Goal: Task Accomplishment & Management: Complete application form

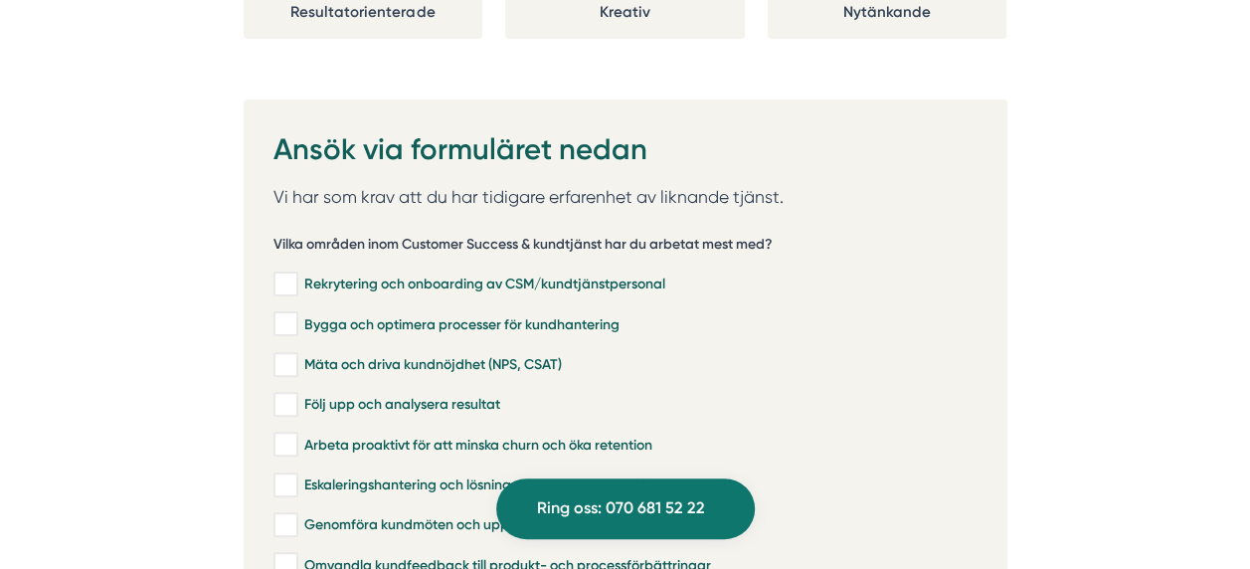
scroll to position [3911, 0]
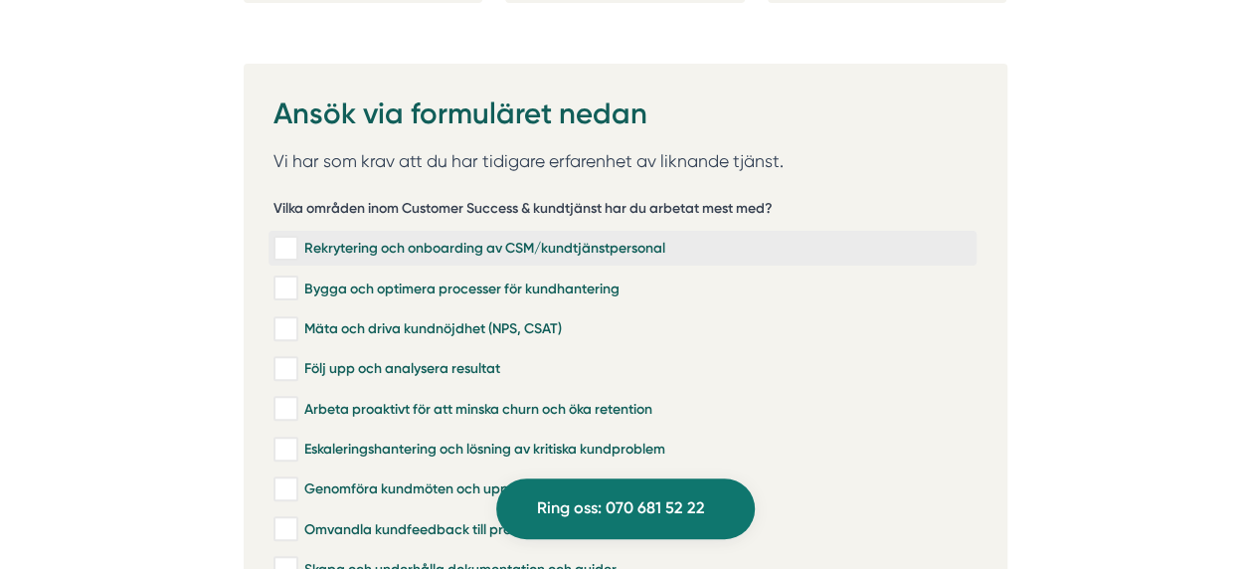
click at [296, 239] on input "Rekrytering och onboarding av CSM/kundtjänstpersonal" at bounding box center [285, 249] width 23 height 20
checkbox input "true"
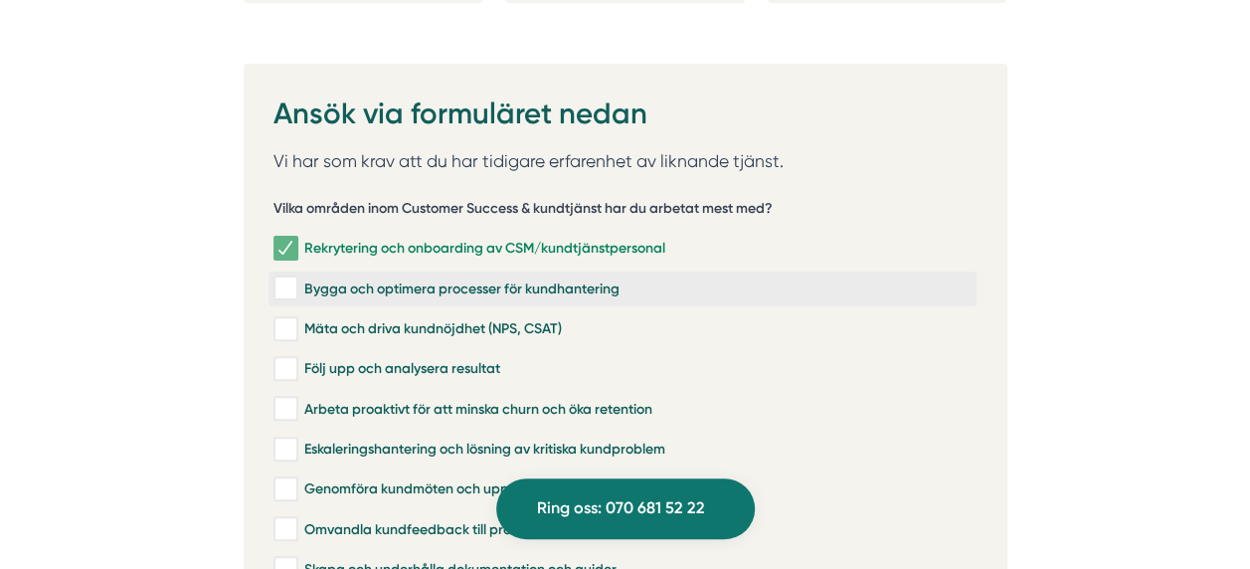
click at [296, 278] on input "Bygga och optimera processer för kundhantering" at bounding box center [285, 288] width 23 height 20
checkbox input "true"
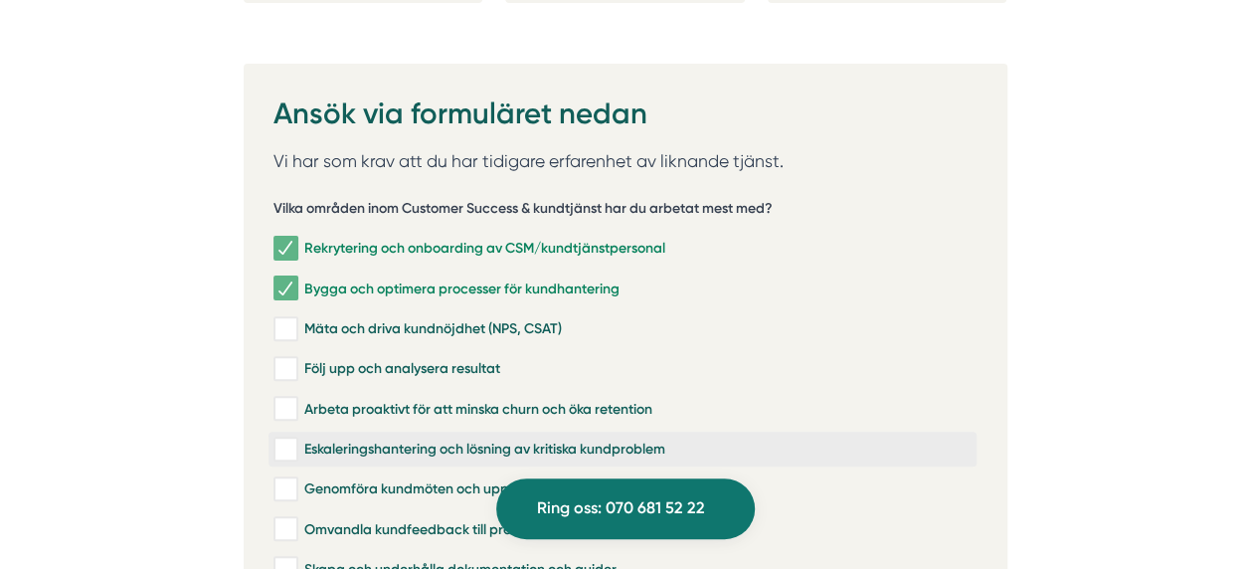
click at [285, 440] on input "Eskaleringshantering och lösning av kritiska kundproblem" at bounding box center [285, 450] width 23 height 20
checkbox input "true"
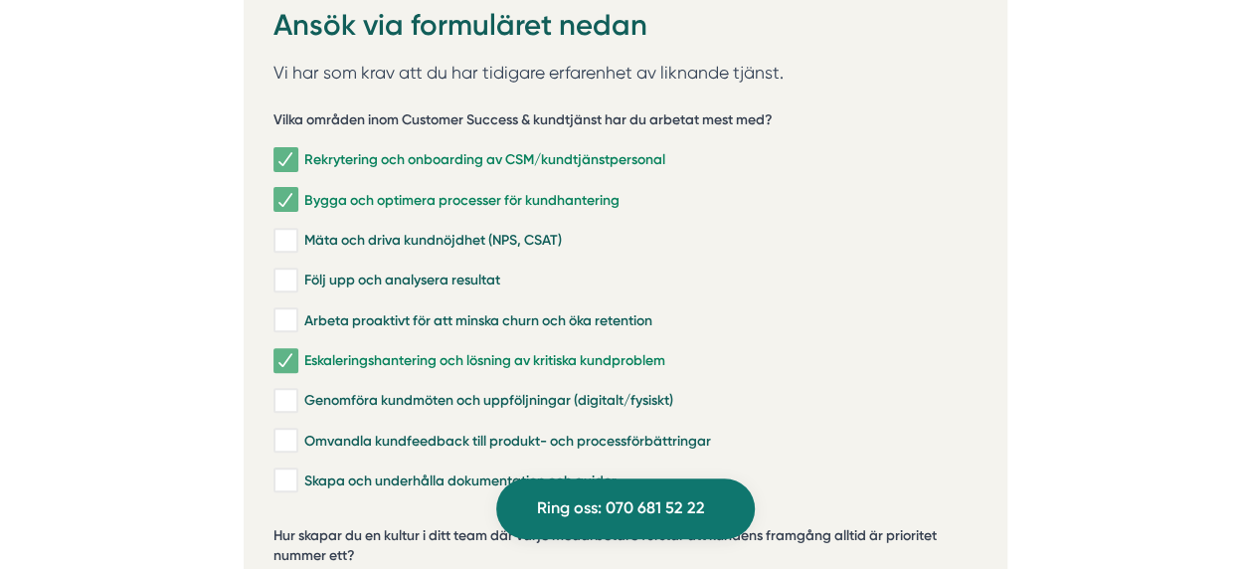
scroll to position [4017, 0]
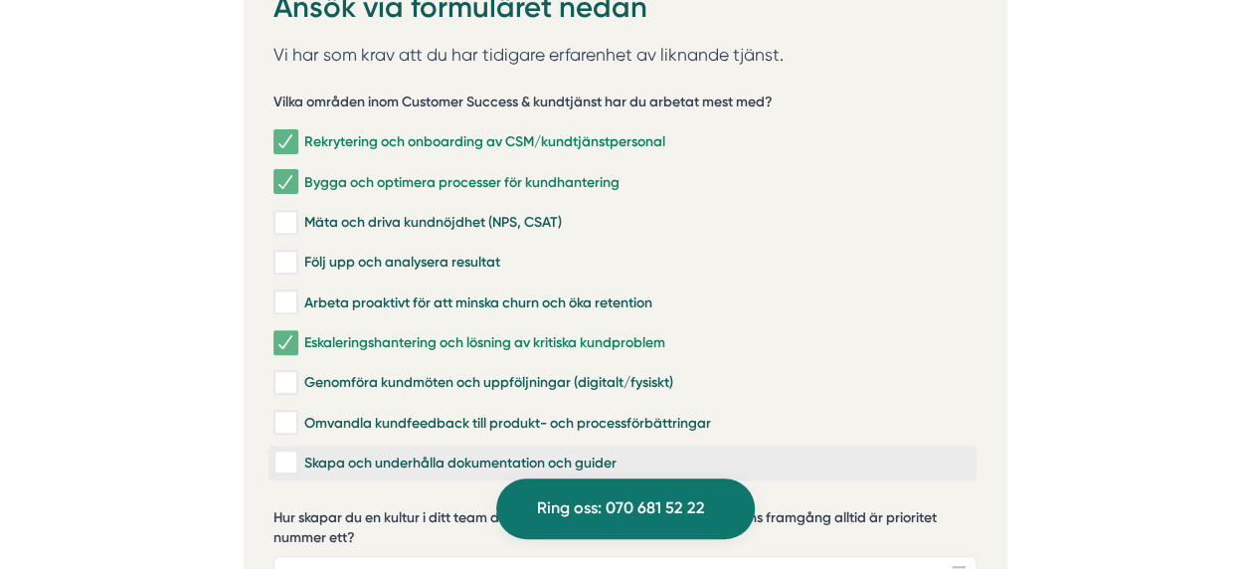
click at [290, 446] on label "Skapa och underhålla dokumentation och guider" at bounding box center [623, 463] width 708 height 35
click at [290, 453] on input "Skapa och underhålla dokumentation och guider" at bounding box center [285, 463] width 23 height 20
checkbox input "true"
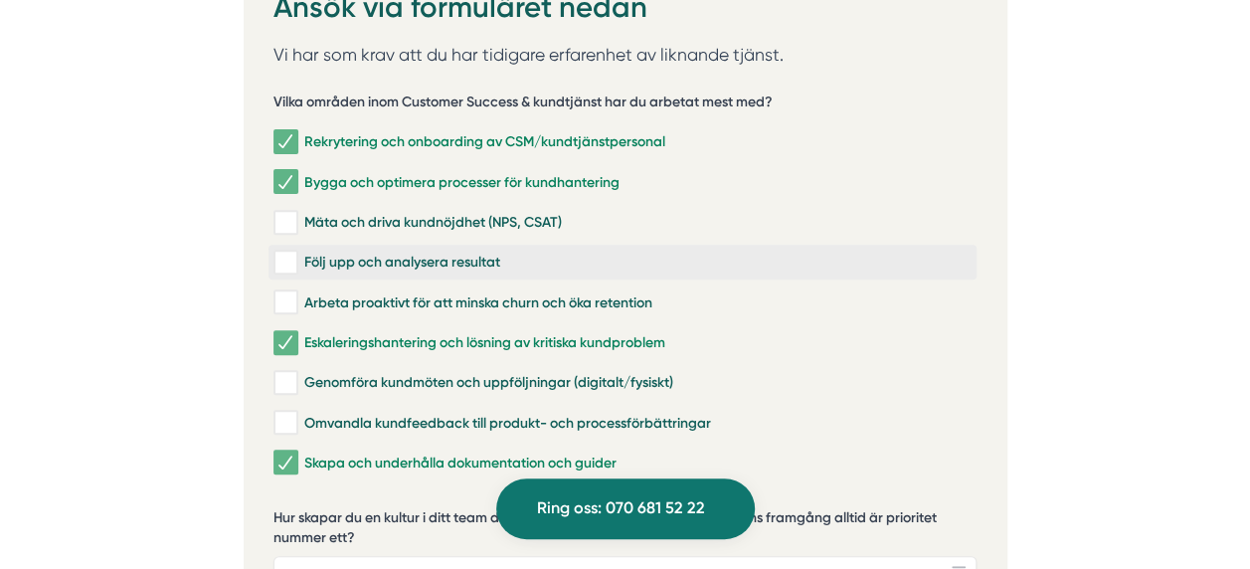
click at [288, 253] on input "Följ upp och analysera resultat" at bounding box center [285, 263] width 23 height 20
checkbox input "true"
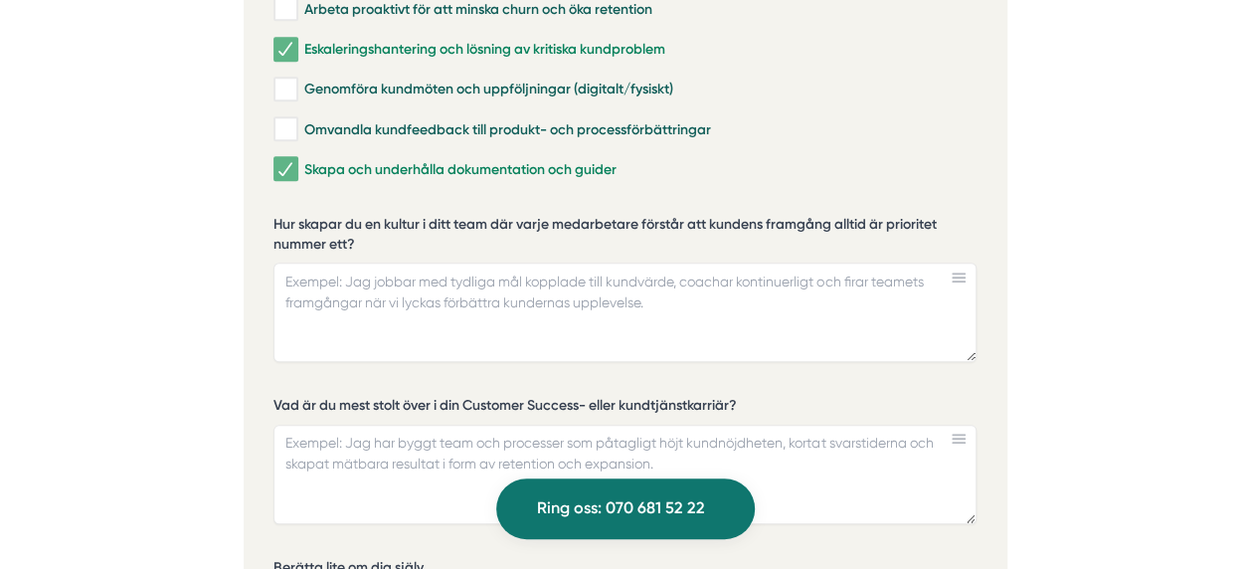
scroll to position [4328, 0]
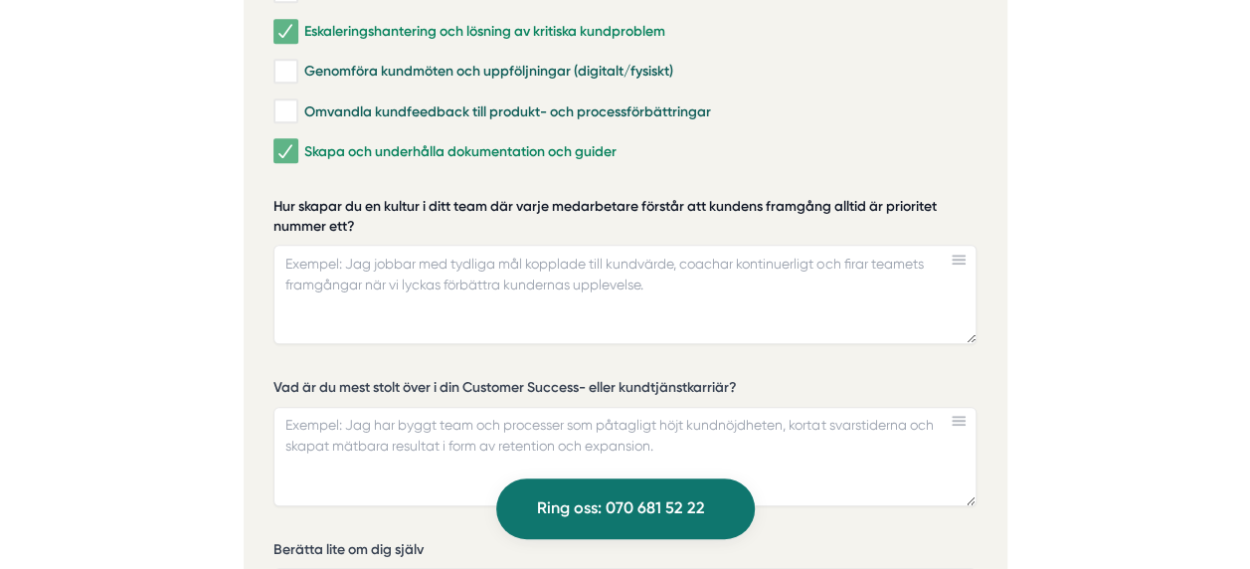
drag, startPoint x: 368, startPoint y: 177, endPoint x: 275, endPoint y: 171, distance: 93.7
click at [275, 197] on label "Hur skapar du en kultur i ditt team där varje medarbetare förstår att kundens f…" at bounding box center [625, 219] width 703 height 44
click at [275, 245] on textarea "Hur skapar du en kultur i ditt team där varje medarbetare förstår att kundens f…" at bounding box center [625, 294] width 703 height 99
drag, startPoint x: 273, startPoint y: 157, endPoint x: 337, endPoint y: 179, distance: 68.3
click at [337, 197] on label "Hur skapar du en kultur i ditt team där varje medarbetare förstår att kundens f…" at bounding box center [625, 219] width 703 height 44
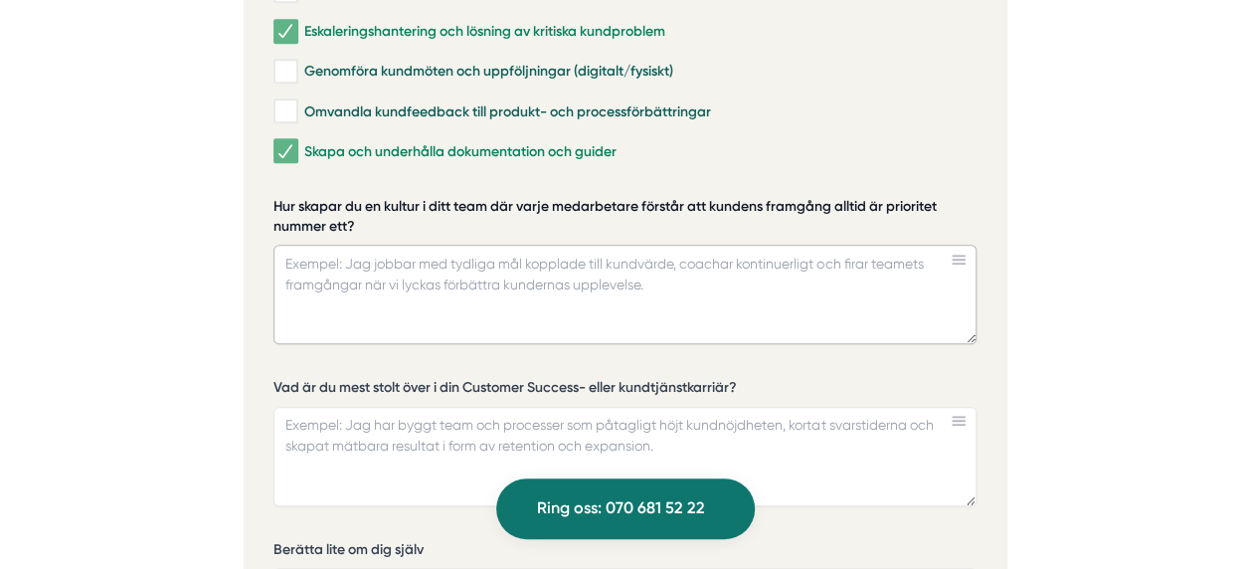
click at [337, 245] on textarea "Hur skapar du en kultur i ditt team där varje medarbetare förstår att kundens f…" at bounding box center [625, 294] width 703 height 99
drag, startPoint x: 269, startPoint y: 164, endPoint x: 371, endPoint y: 181, distance: 103.8
click at [371, 181] on div "Ansök via formuläret nedan Vi har som krav att du har tidigare erfarenhet av li…" at bounding box center [626, 394] width 764 height 1496
drag, startPoint x: 354, startPoint y: 179, endPoint x: 294, endPoint y: 177, distance: 59.7
click at [294, 197] on label "Hur skapar du en kultur i ditt team där varje medarbetare förstår att kundens f…" at bounding box center [625, 219] width 703 height 44
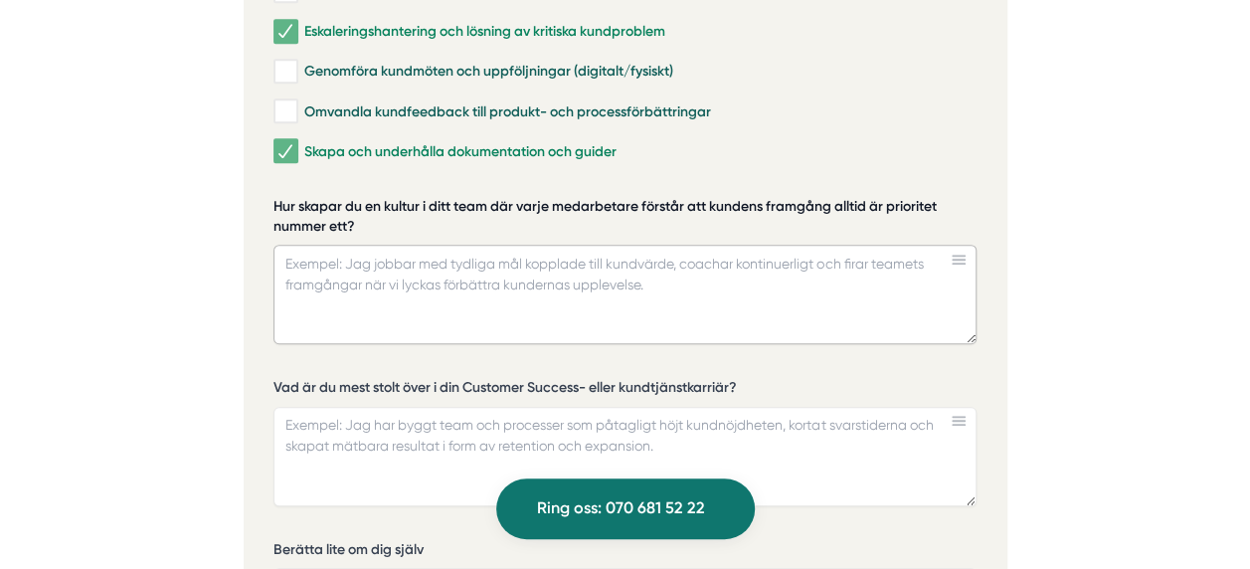
click at [294, 245] on textarea "Hur skapar du en kultur i ditt team där varje medarbetare förstår att kundens f…" at bounding box center [625, 294] width 703 height 99
click at [410, 245] on textarea "Hur skapar du en kultur i ditt team där varje medarbetare förstår att kundens f…" at bounding box center [625, 294] width 703 height 99
click at [422, 245] on textarea "Hur skapar du en kultur i ditt team där varje medarbetare förstår att kundens f…" at bounding box center [625, 294] width 703 height 99
paste textarea "”Jag skapar en kultur genom att tydliggöra varför kundens framgång är central, …"
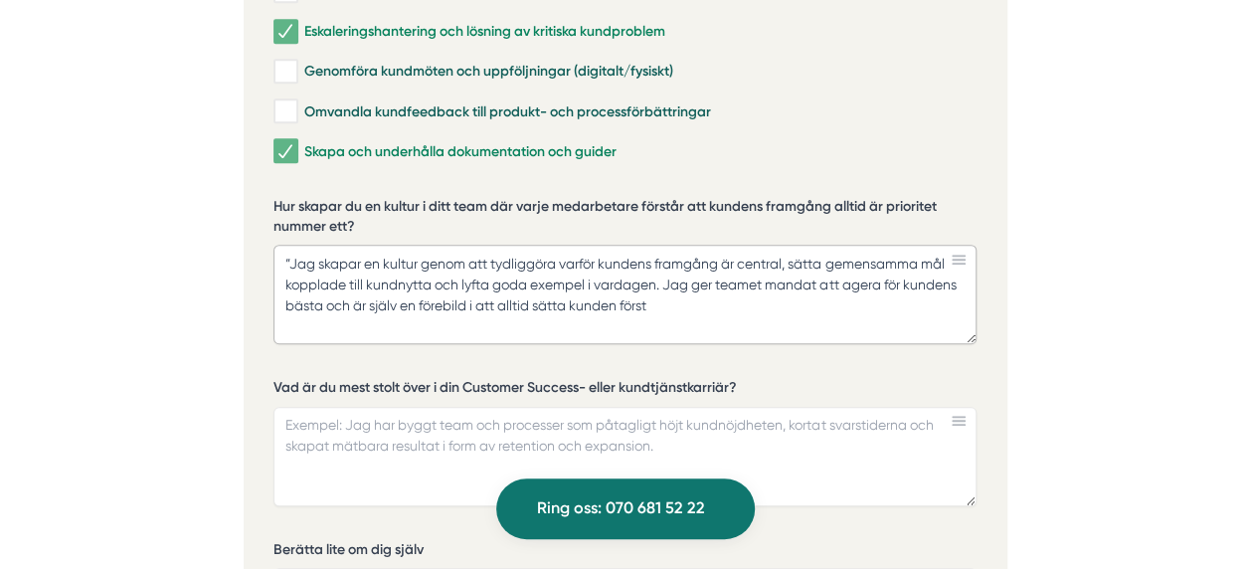
click at [294, 245] on textarea "”Jag skapar en kultur genom att tydliggöra varför kundens framgång är central, …" at bounding box center [625, 294] width 703 height 99
click at [610, 245] on textarea "Då skulle jag skapa en kultur genom att tydliggöra varför kundens framgång är c…" at bounding box center [625, 294] width 703 height 99
click at [336, 245] on textarea "Då skulle jag skapa en kultur genom att tydliggöra för alla medarbetare varför …" at bounding box center [625, 294] width 703 height 99
drag, startPoint x: 744, startPoint y: 237, endPoint x: 911, endPoint y: 244, distance: 167.2
click at [911, 245] on textarea "Då skulle jag skapa en kultur genom att tydliggöra för alla medarbetare varför …" at bounding box center [625, 294] width 703 height 99
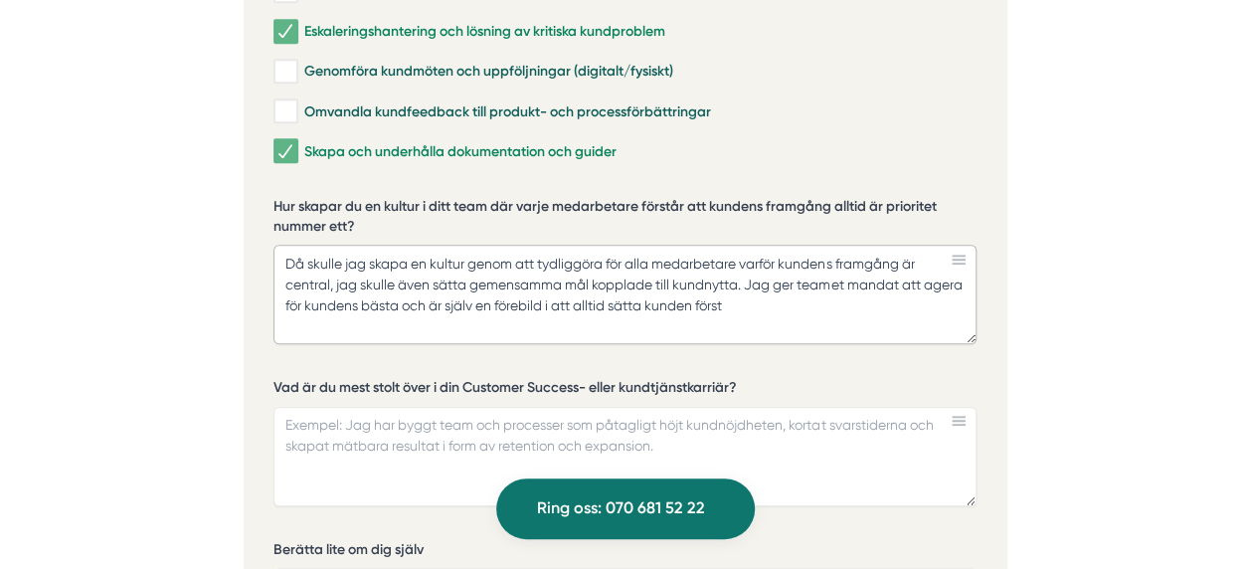
click at [783, 262] on textarea "Då skulle jag skapa en kultur genom att tydliggöra för alla medarbetare varför …" at bounding box center [625, 294] width 703 height 99
type textarea "Då skulle jag skapa en kultur genom att tydliggöra för alla medarbetare varför …"
click at [469, 407] on textarea "Vad är du mest stolt över i din Customer Success- eller kundtjänstkarriär?" at bounding box center [625, 456] width 703 height 99
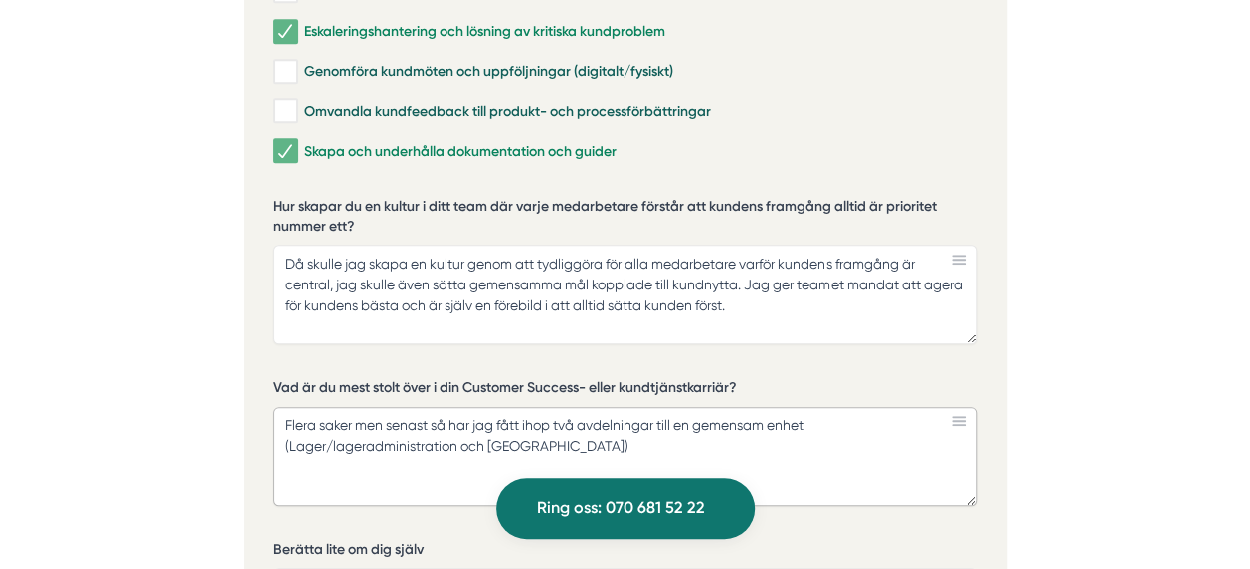
drag, startPoint x: 367, startPoint y: 404, endPoint x: 766, endPoint y: 446, distance: 401.0
click at [766, 446] on textarea "Flera saker men senast så har jag fått ihop två avdelningar till en gemensam en…" at bounding box center [625, 456] width 703 height 99
drag, startPoint x: 593, startPoint y: 398, endPoint x: 286, endPoint y: 402, distance: 306.4
click at [286, 407] on textarea "Flera saker men senast så har jag fått ihop två avdelningar till en gemensam en…" at bounding box center [625, 456] width 703 height 99
click at [661, 407] on textarea "Flera saker men senast så har jag fått ihop två avdelningar till en gemensam en…" at bounding box center [625, 456] width 703 height 99
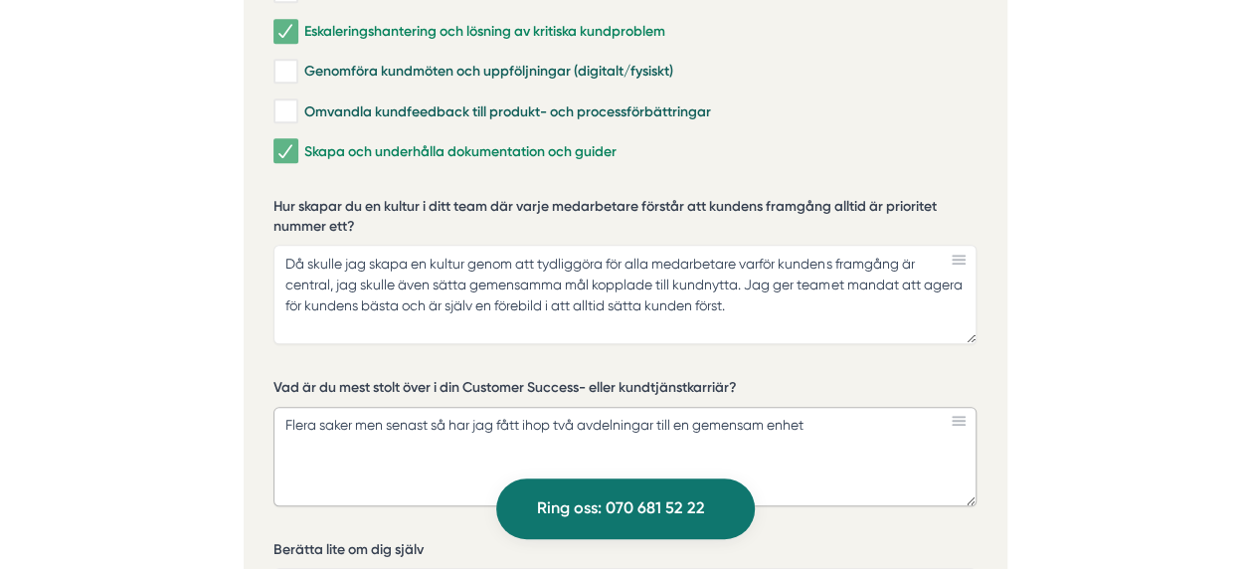
paste textarea "(Lager/lageradministration och [GEOGRAPHIC_DATA])"
click at [527, 408] on textarea "Flera saker men senast så har jag fått ihop två avdelningar (Lager/lageradminis…" at bounding box center [625, 456] width 703 height 99
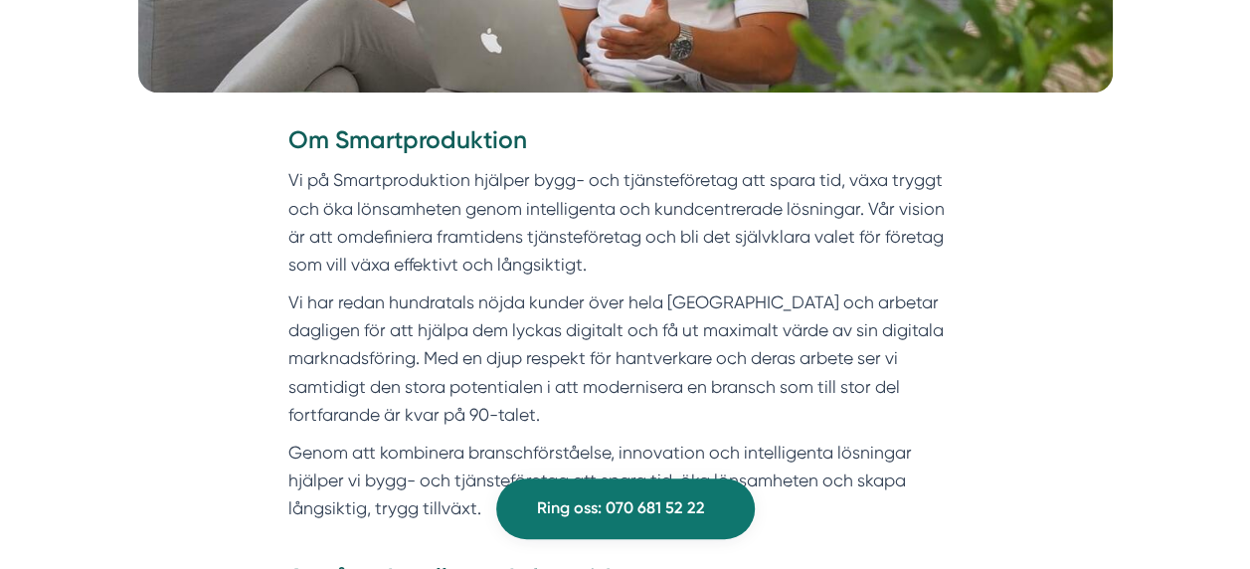
scroll to position [764, 0]
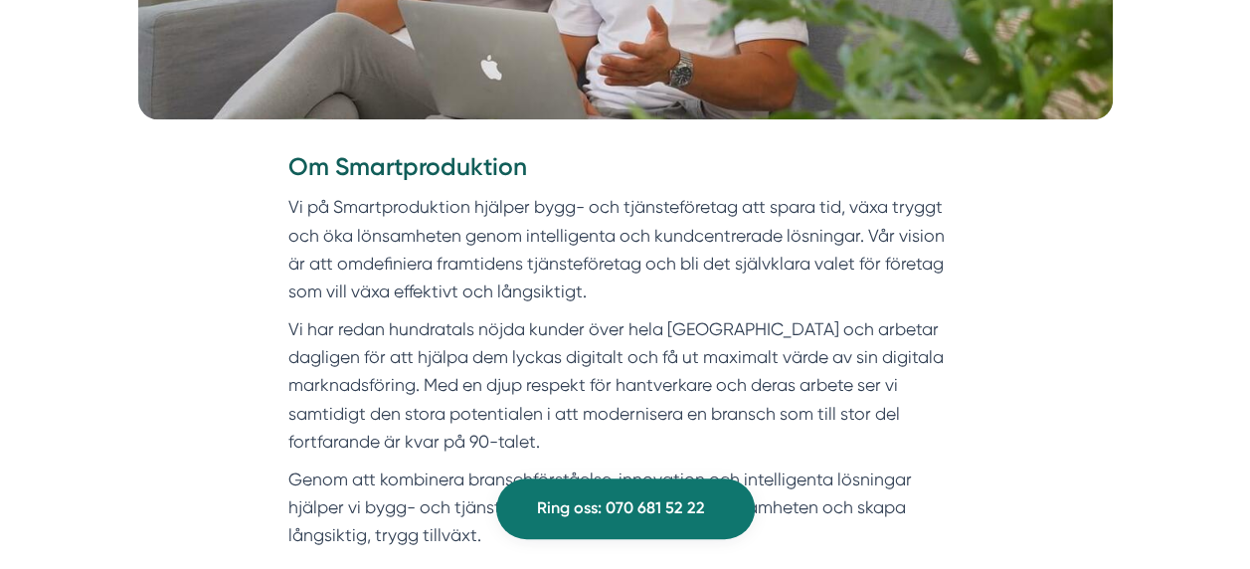
type textarea "Flera saker men senast så har jag fått ihop två avdelningar (Lager/lageradminis…"
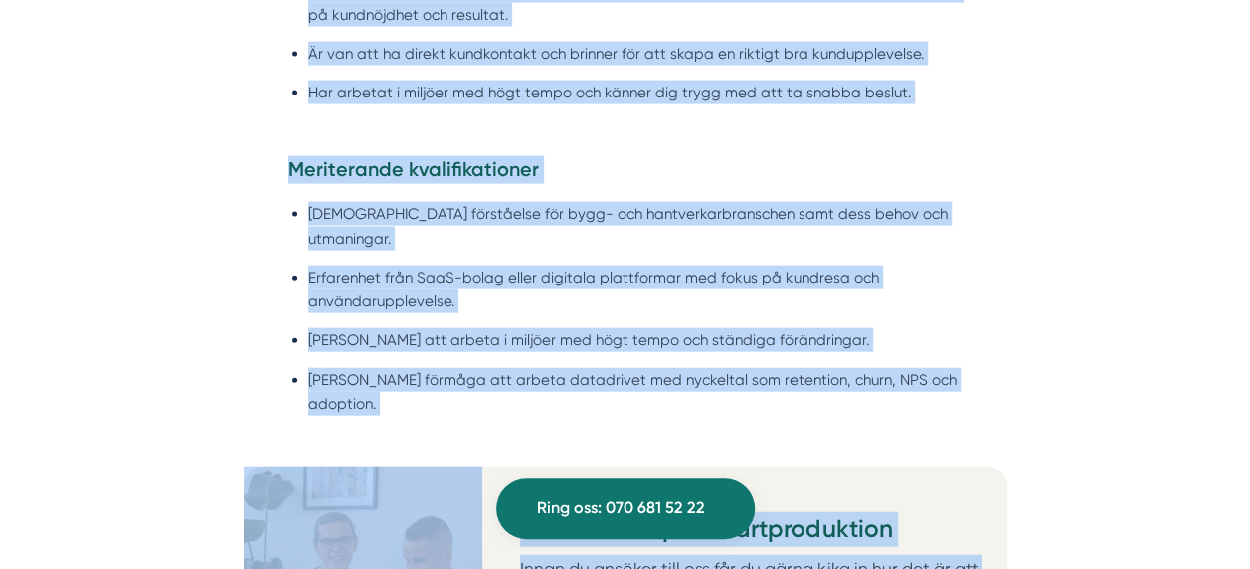
scroll to position [2099, 0]
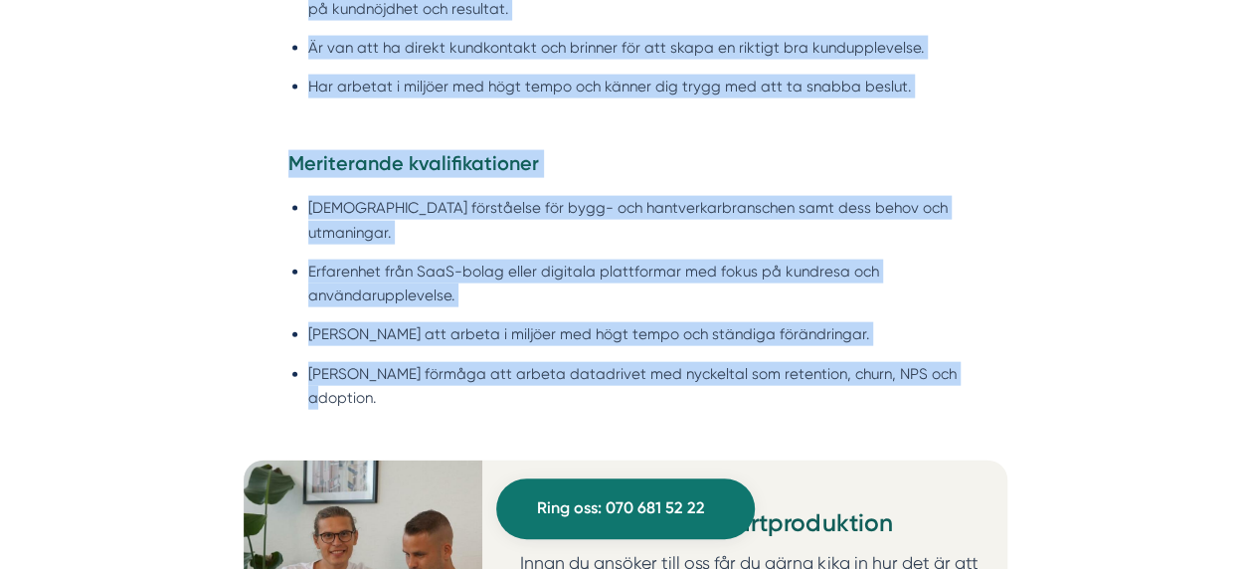
drag, startPoint x: 295, startPoint y: 161, endPoint x: 960, endPoint y: 374, distance: 697.6
copy div "Lo Ipsumdolorsitam Co ad Elitseddoeiusmo tempori utla- etd magnaaliquaeni adm v…"
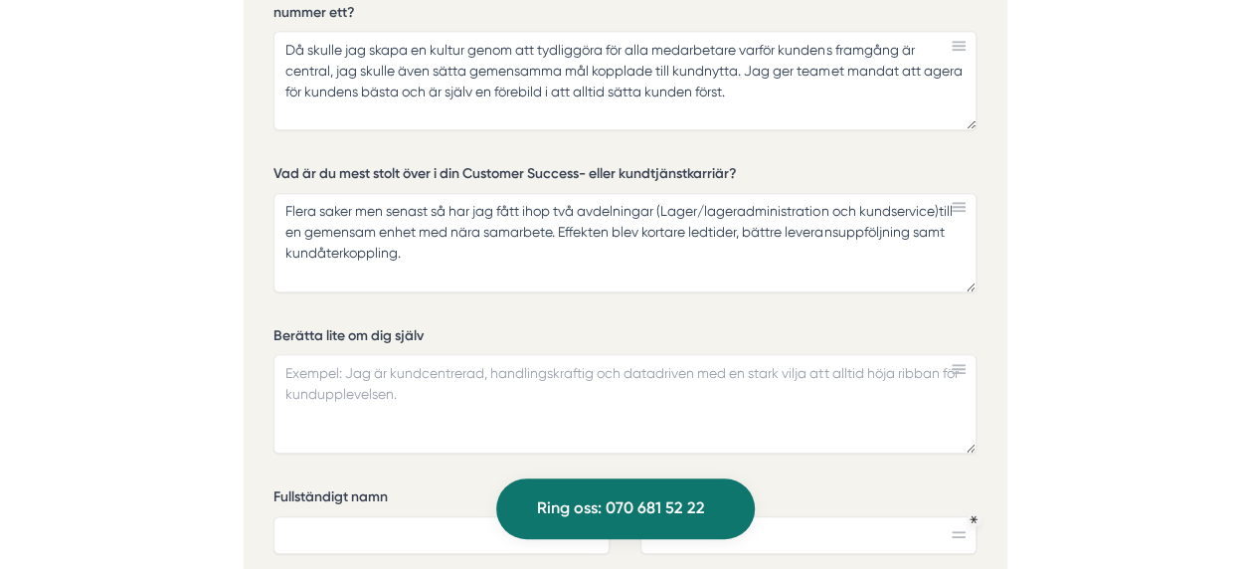
scroll to position [4623, 0]
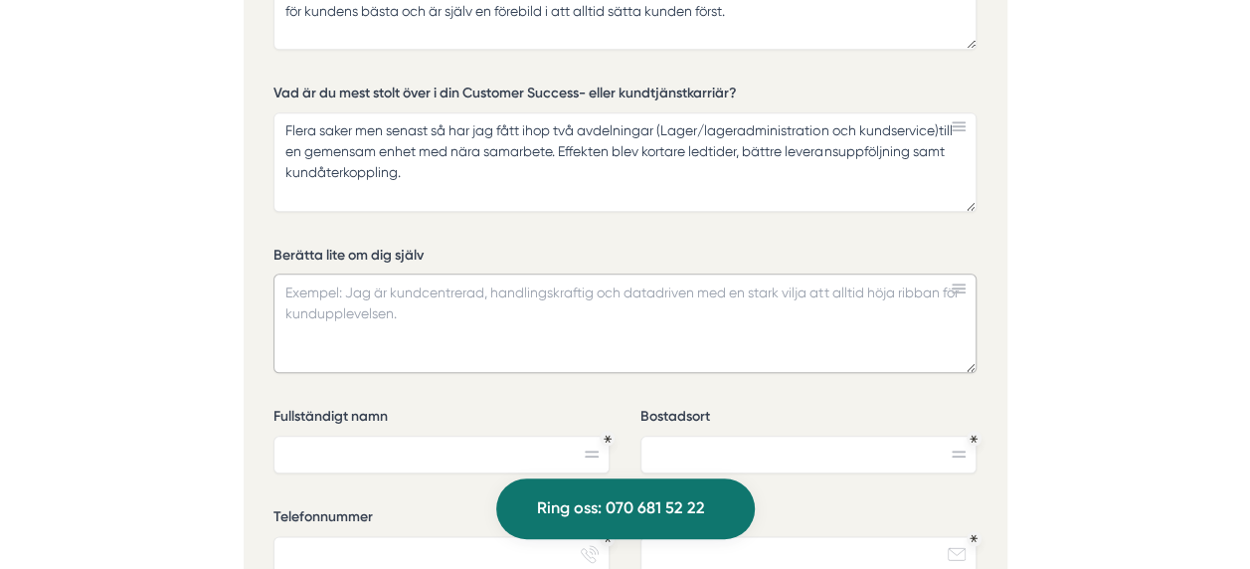
click at [355, 274] on textarea "Berätta lite om dig själv" at bounding box center [625, 323] width 703 height 99
paste textarea "Jag är en engagerad och resultatdriven ledare med över 20 års erfarenhet inom k…"
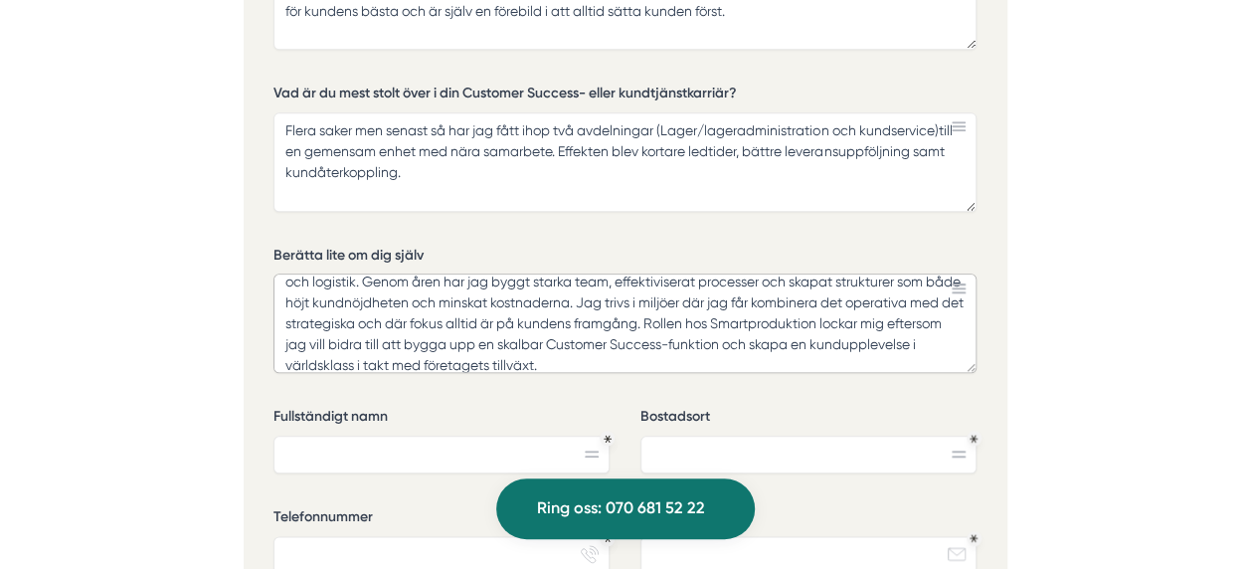
scroll to position [0, 0]
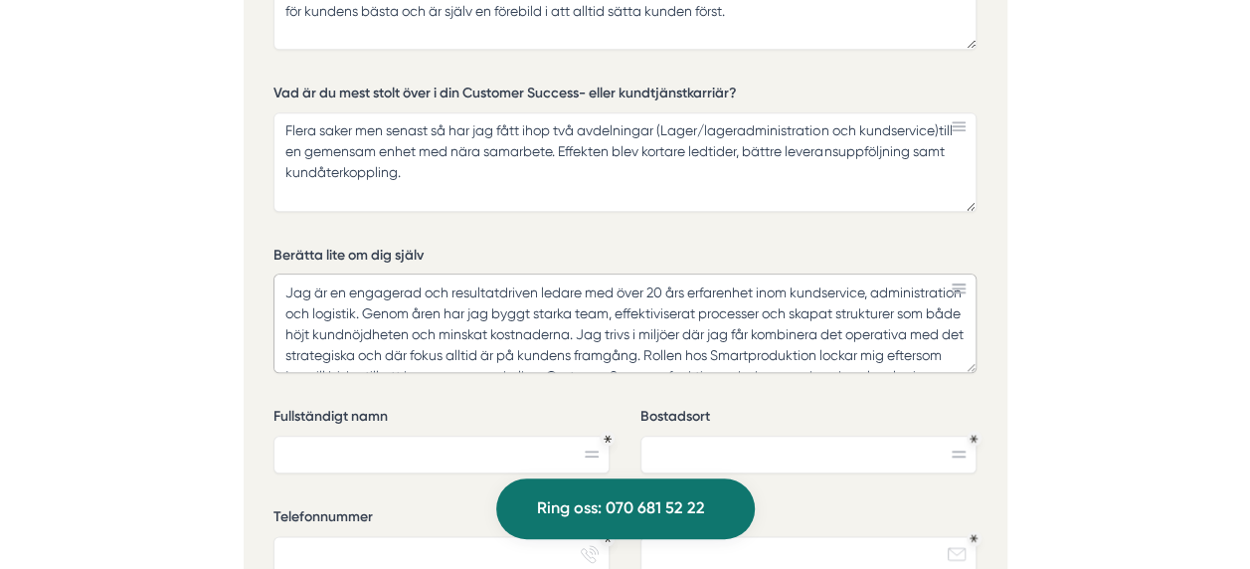
drag, startPoint x: 652, startPoint y: 251, endPoint x: 677, endPoint y: 249, distance: 24.9
click at [677, 274] on textarea "Jag är en engagerad och resultatdriven ledare med över 20 års erfarenhet inom k…" at bounding box center [625, 323] width 703 height 99
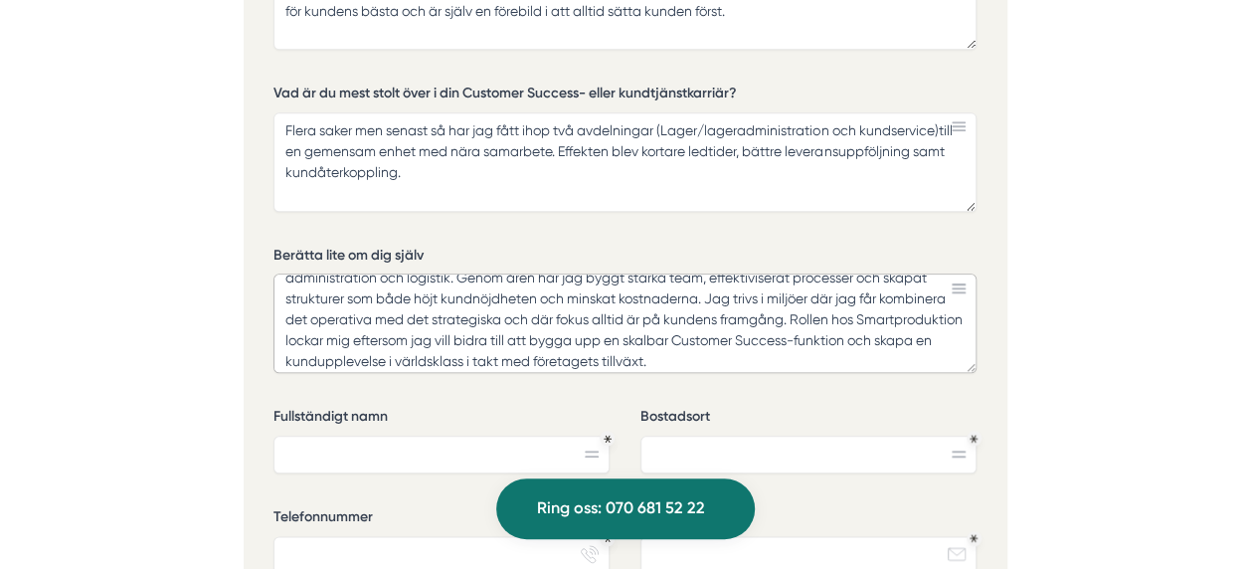
scroll to position [43, 0]
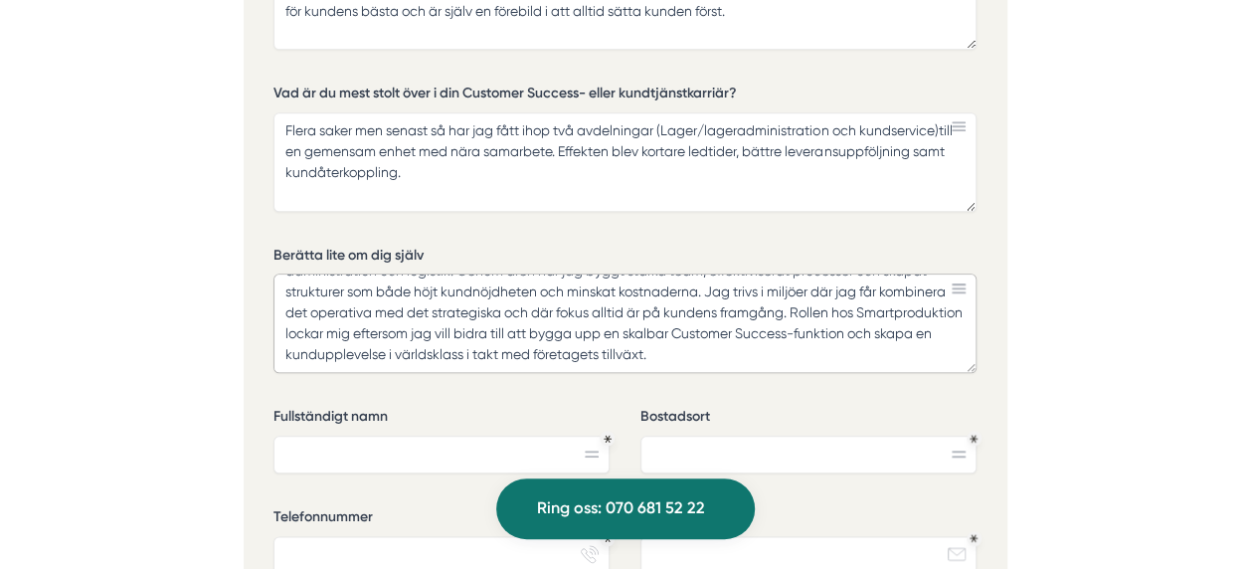
type textarea "Jag är en engagerad och resultatdriven ledare med över många års erfarenhet ino…"
click at [430, 436] on input "Fullständigt namn" at bounding box center [442, 455] width 336 height 38
type input "[PERSON_NAME]"
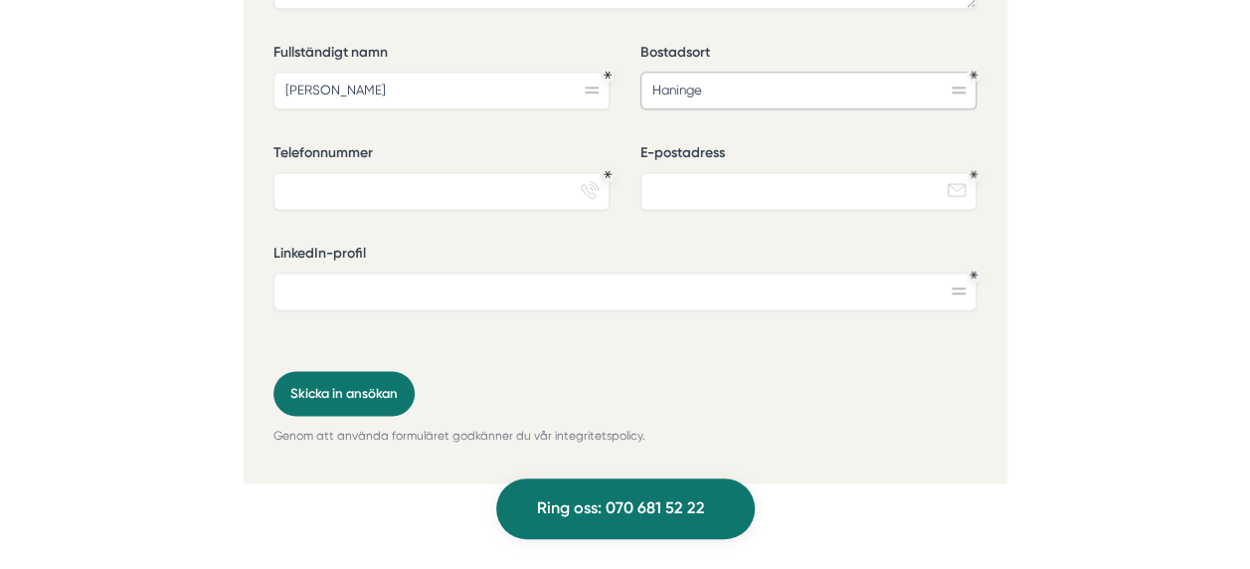
drag, startPoint x: 706, startPoint y: 50, endPoint x: 519, endPoint y: 50, distance: 187.0
type input "Handen"
type input "0707179696"
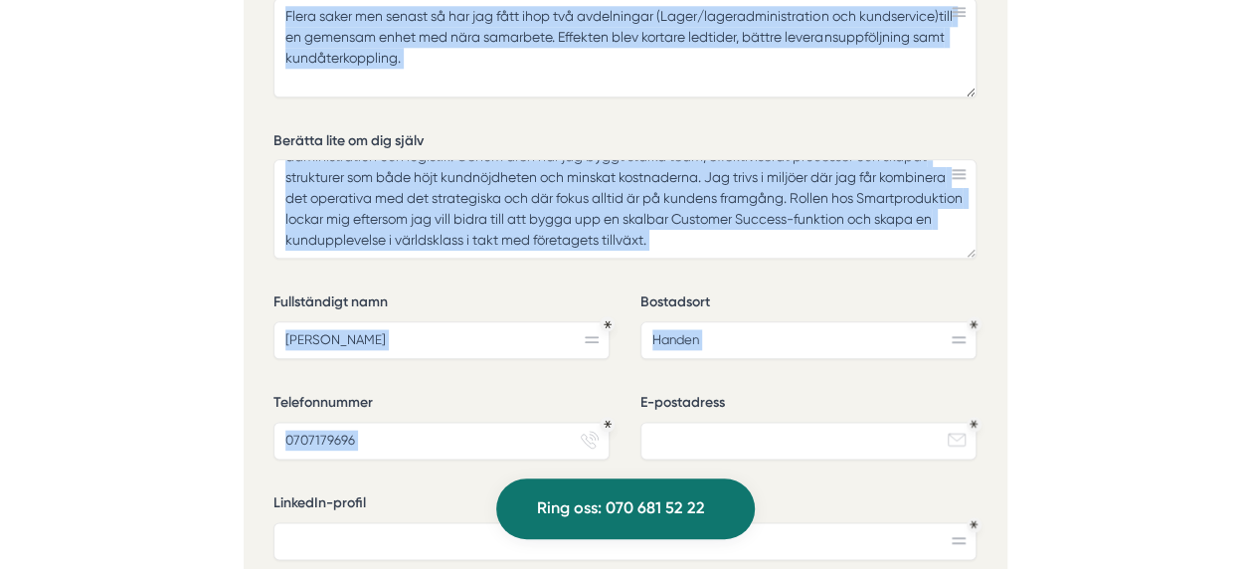
scroll to position [4746, 0]
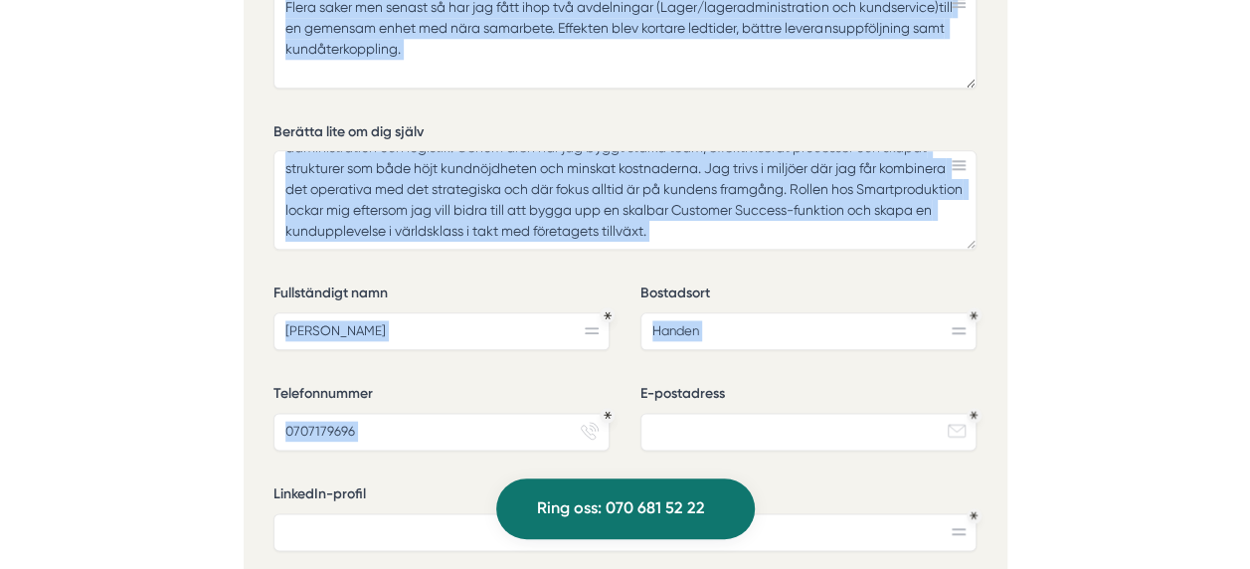
drag, startPoint x: 285, startPoint y: 201, endPoint x: 1159, endPoint y: 556, distance: 942.7
copy div "Lore ip Dolorsit Ametcon Adipiscingelits do eiu temporincidi utlab etd magn ali…"
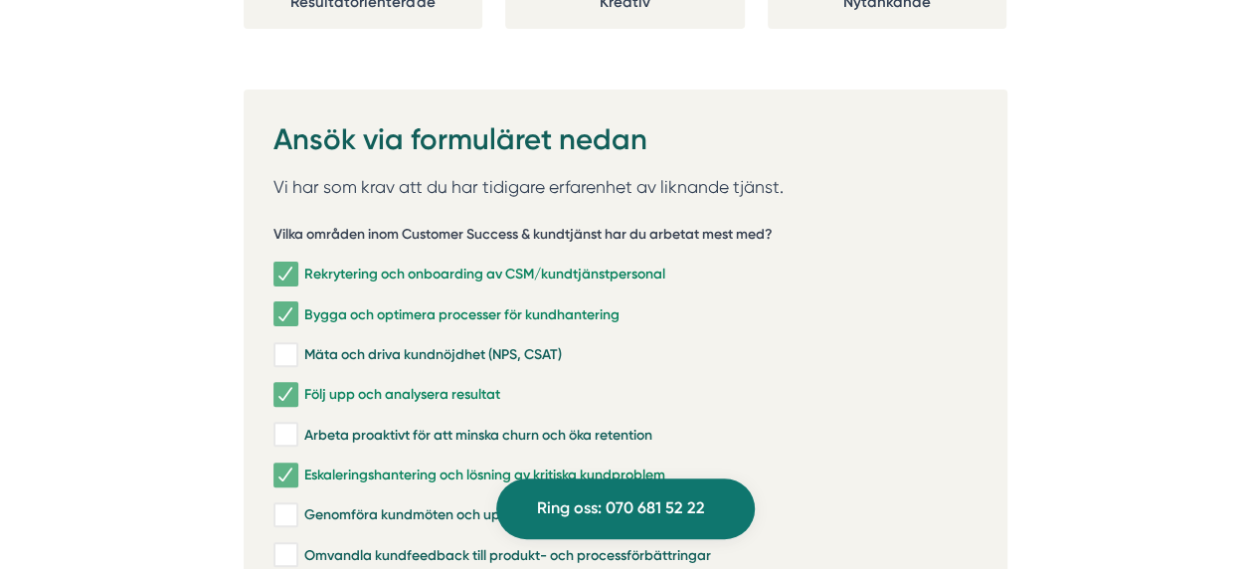
scroll to position [3938, 0]
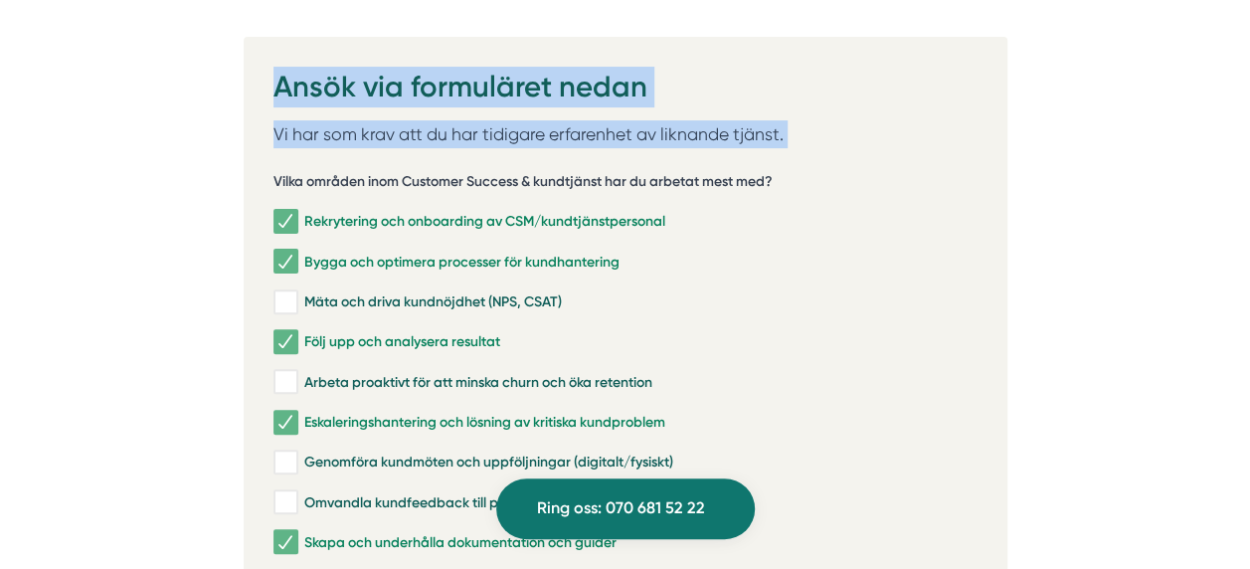
drag, startPoint x: 278, startPoint y: 37, endPoint x: 990, endPoint y: 376, distance: 787.9
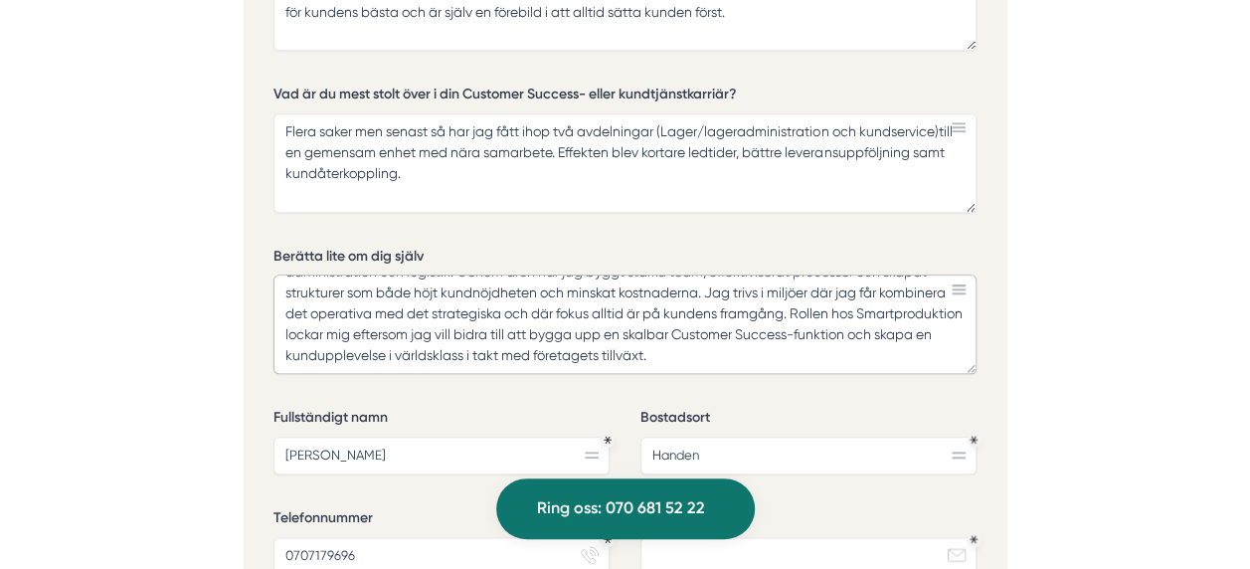
scroll to position [0, 0]
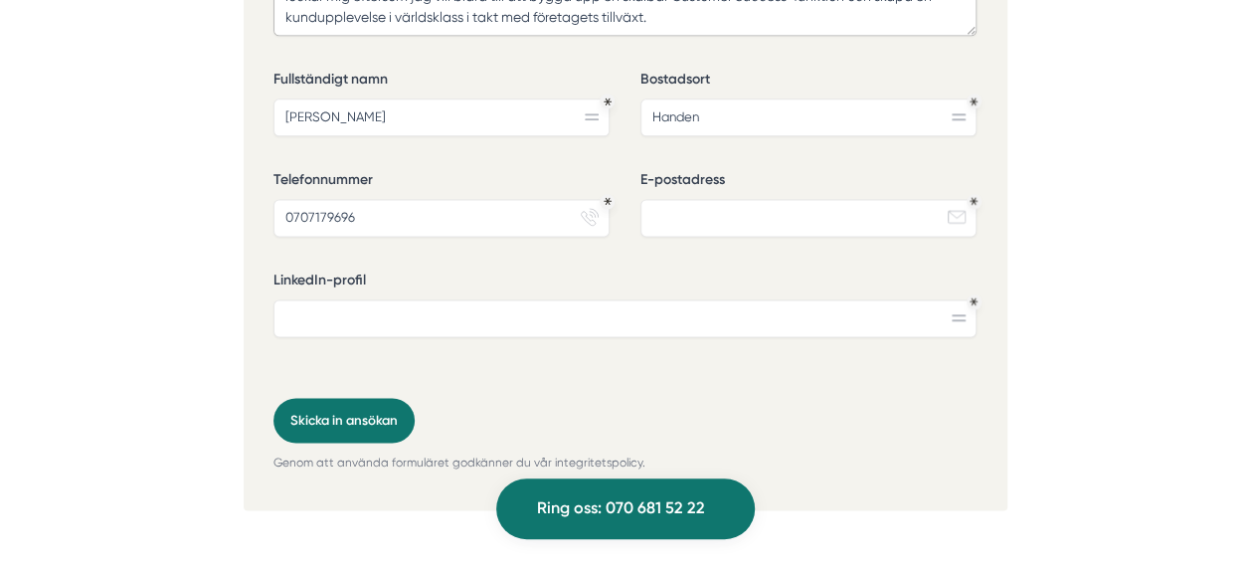
scroll to position [4951, 0]
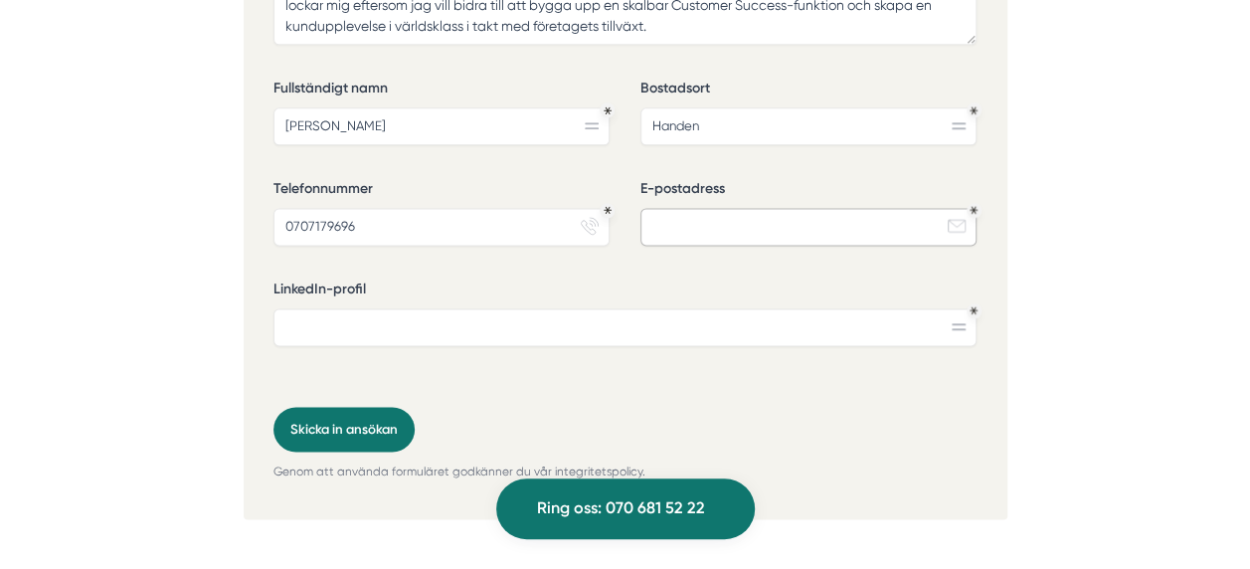
click at [871, 208] on input "E-postadress" at bounding box center [809, 227] width 336 height 38
type input "[EMAIL_ADDRESS][DOMAIN_NAME]"
click at [495, 308] on input "LinkedIn-profil" at bounding box center [625, 327] width 703 height 38
paste input "[DOMAIN_NAME][URL]"
type input "[DOMAIN_NAME][URL]"
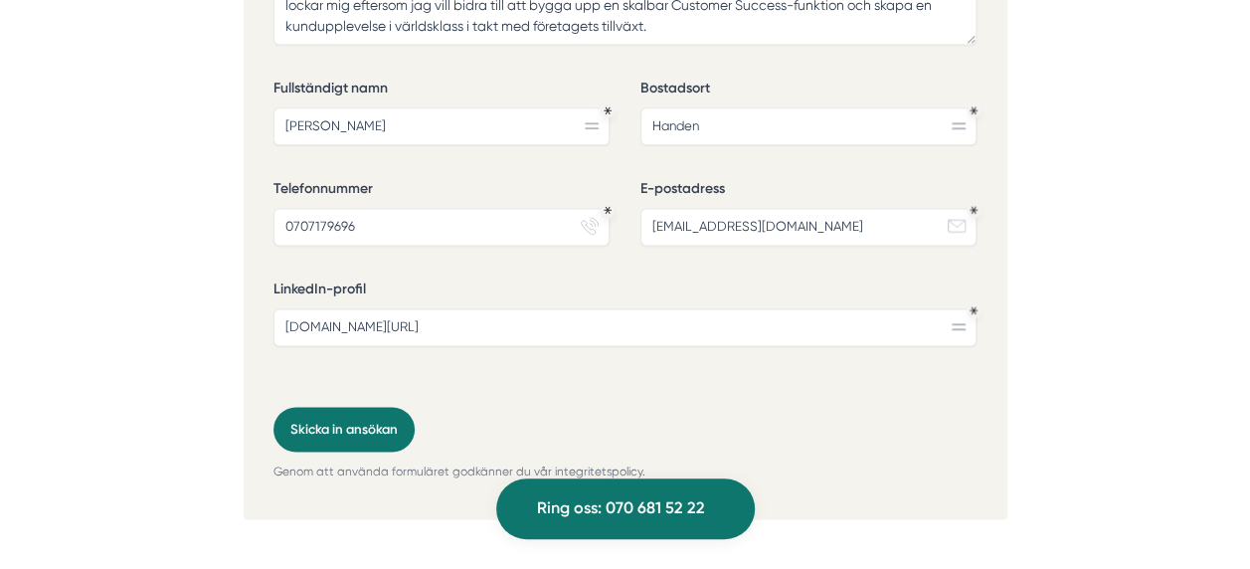
click at [387, 407] on button "Skicka in ansökan" at bounding box center [344, 429] width 141 height 45
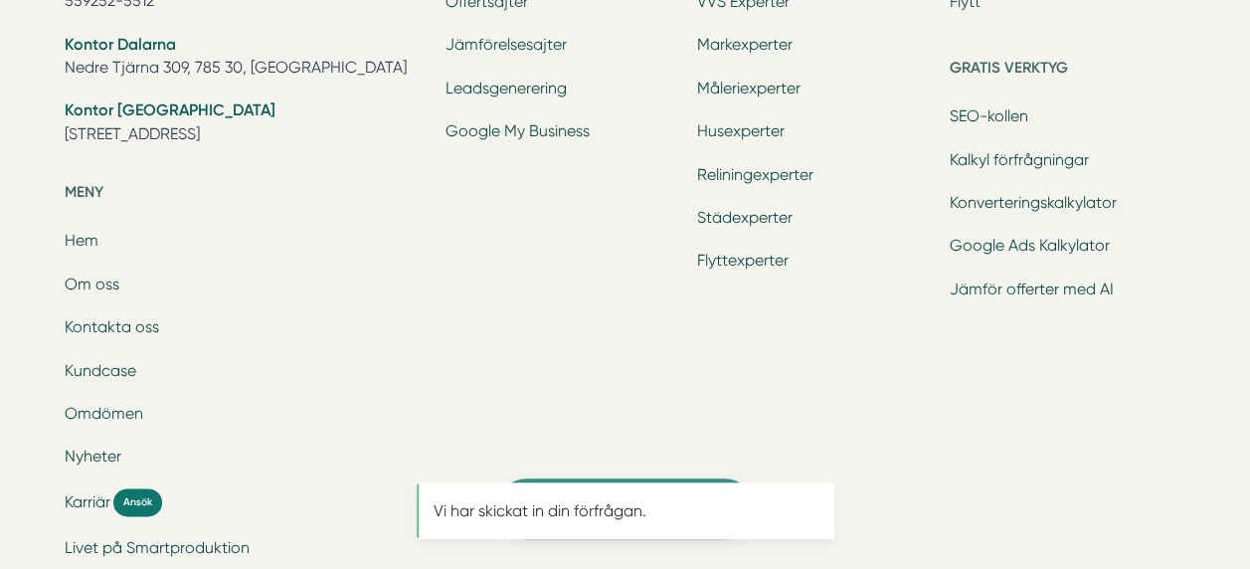
scroll to position [0, 0]
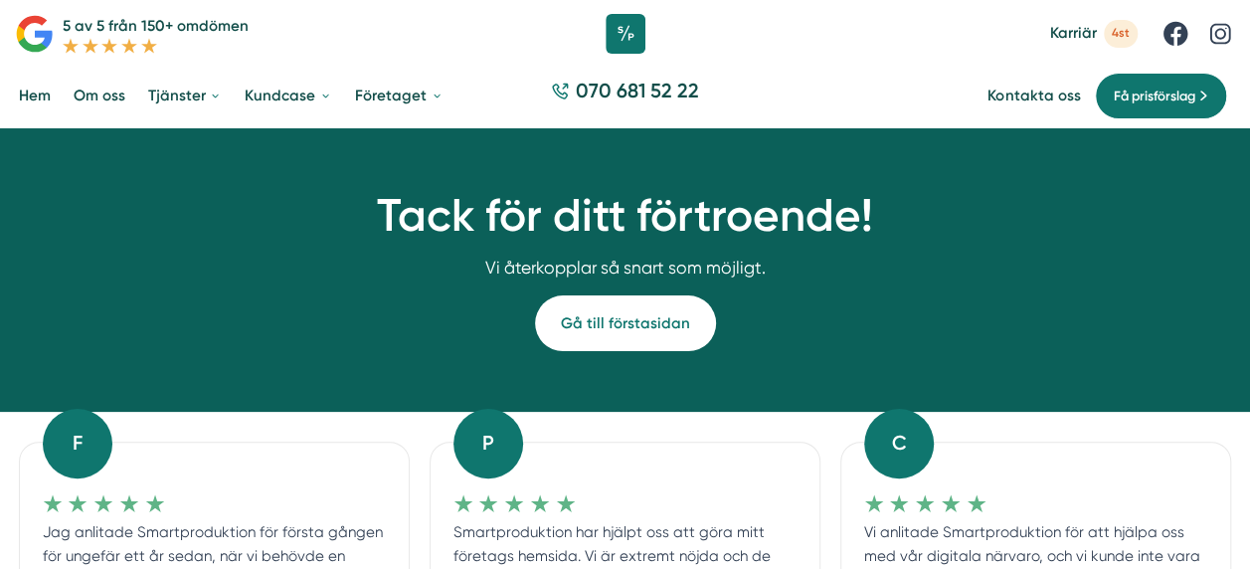
scroll to position [24, 0]
